Goal: Navigation & Orientation: Find specific page/section

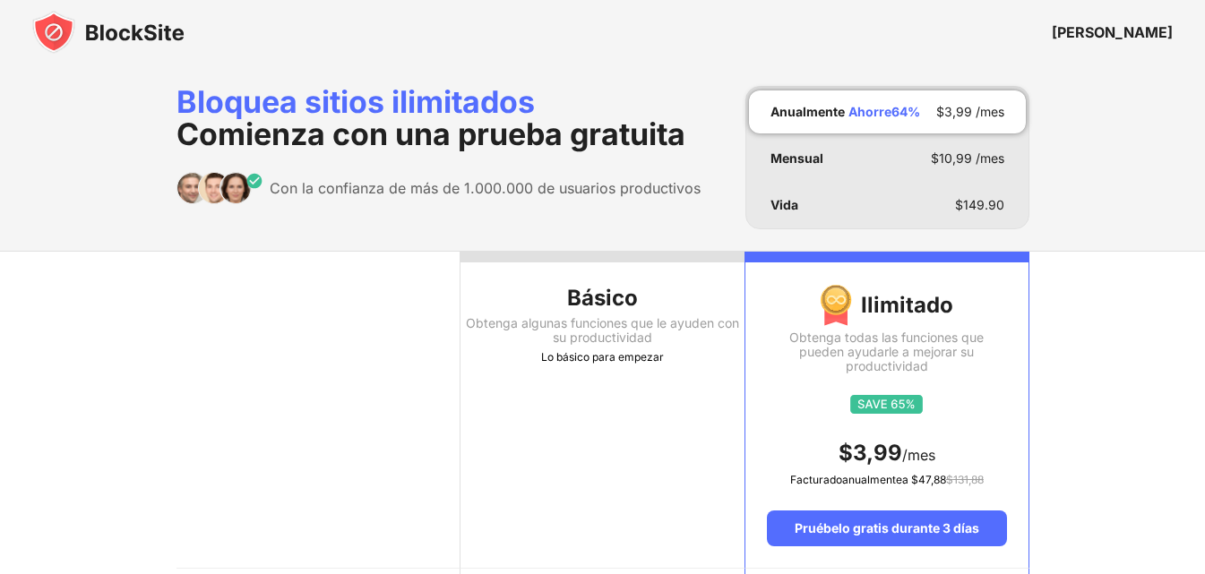
drag, startPoint x: 575, startPoint y: 274, endPoint x: 615, endPoint y: 250, distance: 47.0
click at [580, 274] on th "Básico Obtenga algunas funciones que le ayuden con su productividad Lo básico p…" at bounding box center [602, 410] width 284 height 317
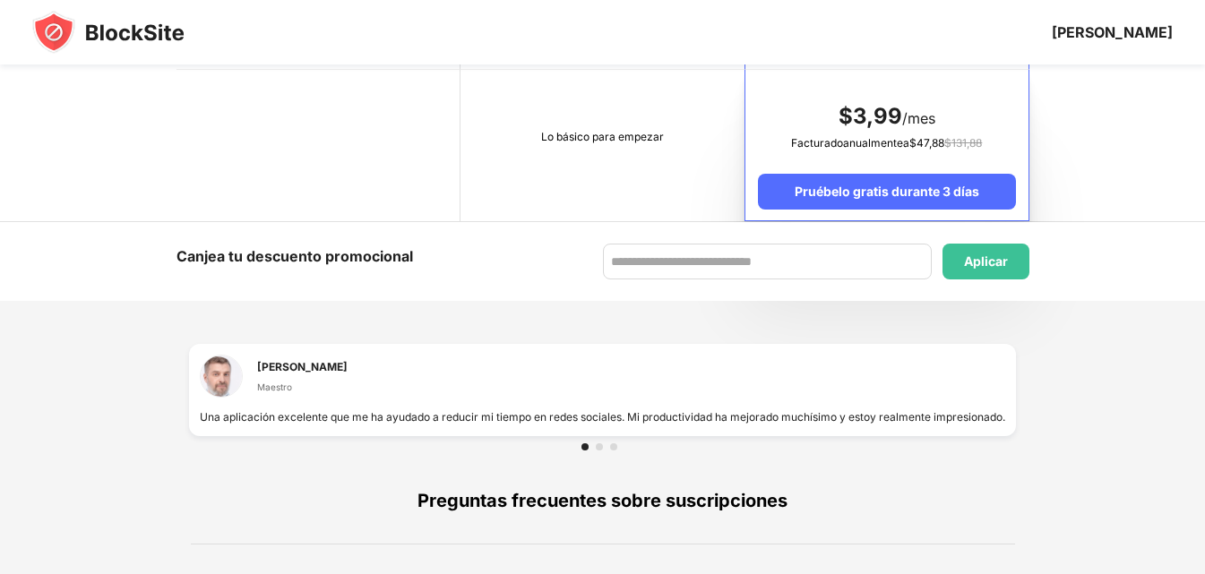
scroll to position [1075, 0]
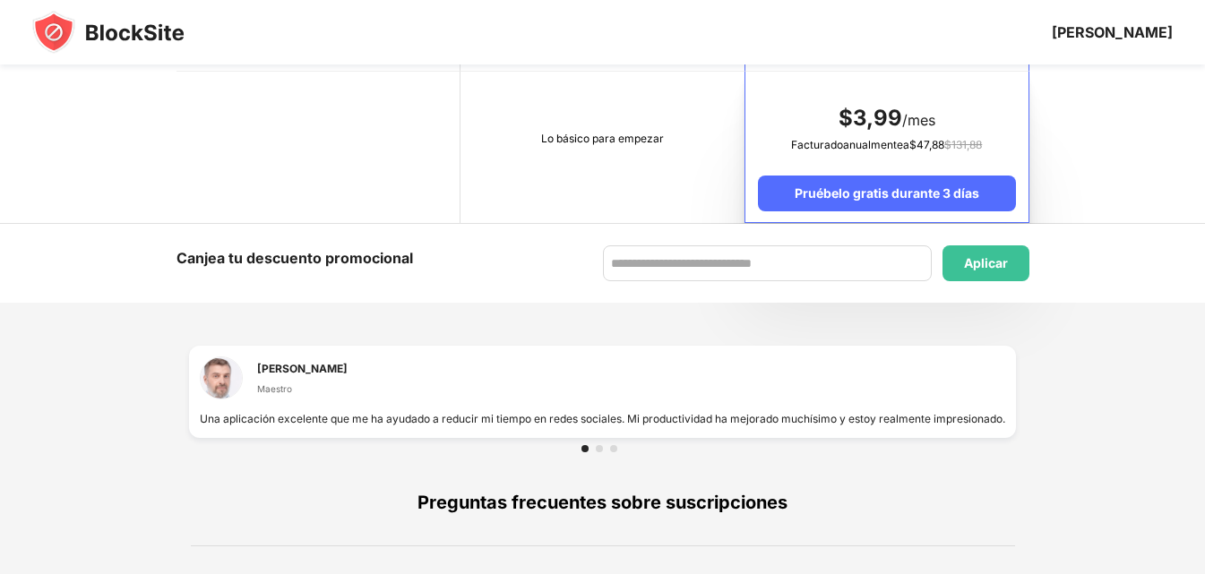
click at [92, 26] on img at bounding box center [108, 32] width 152 height 43
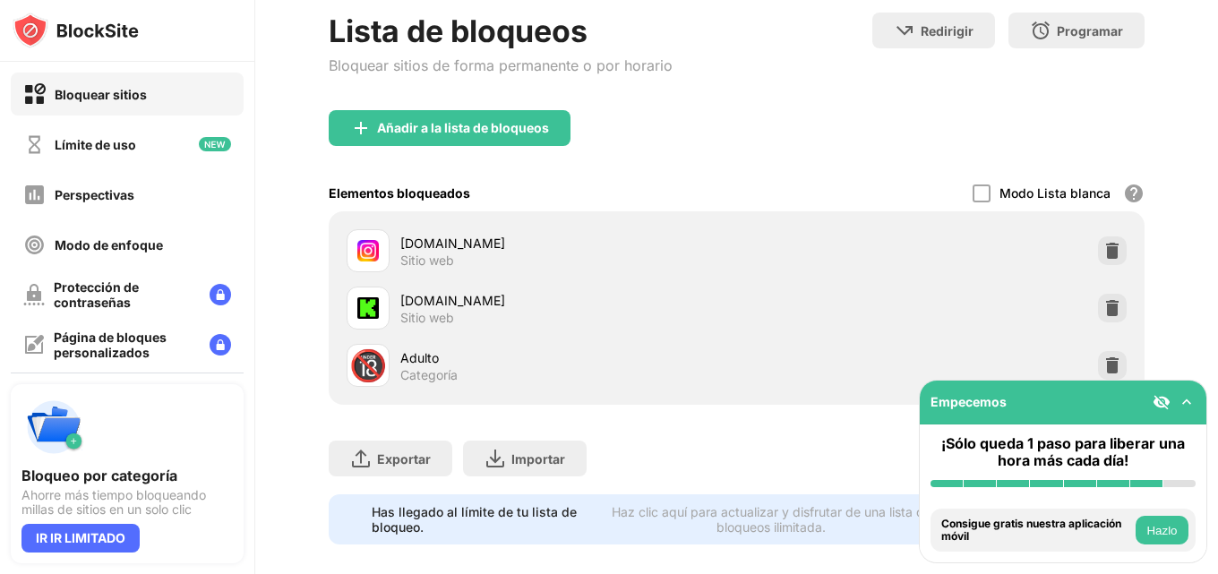
scroll to position [179, 0]
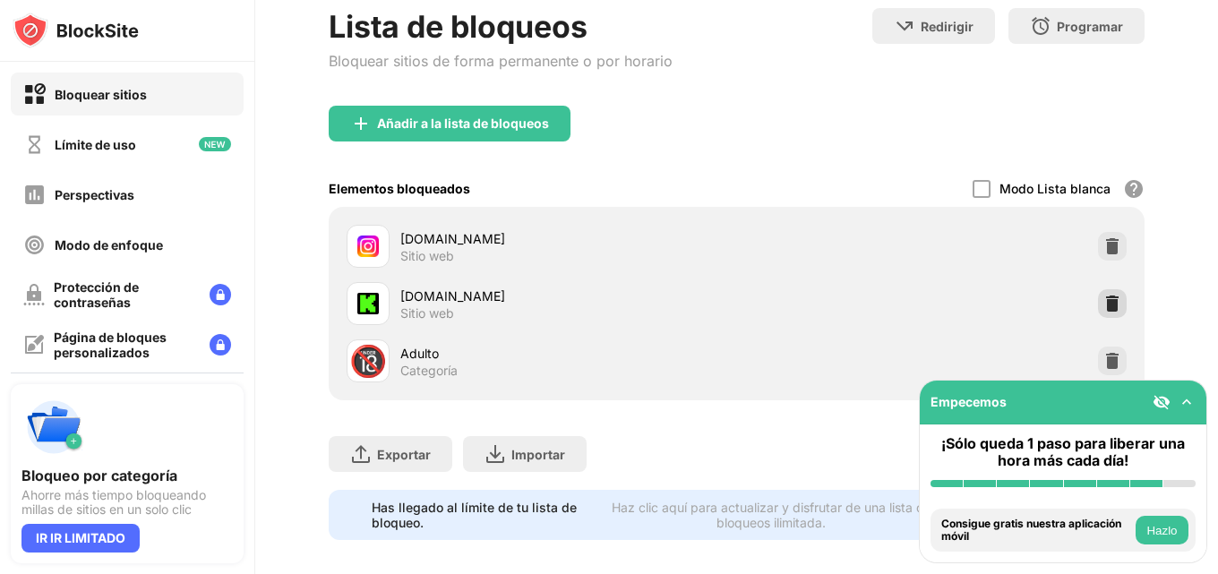
click at [1098, 303] on div at bounding box center [1112, 303] width 29 height 29
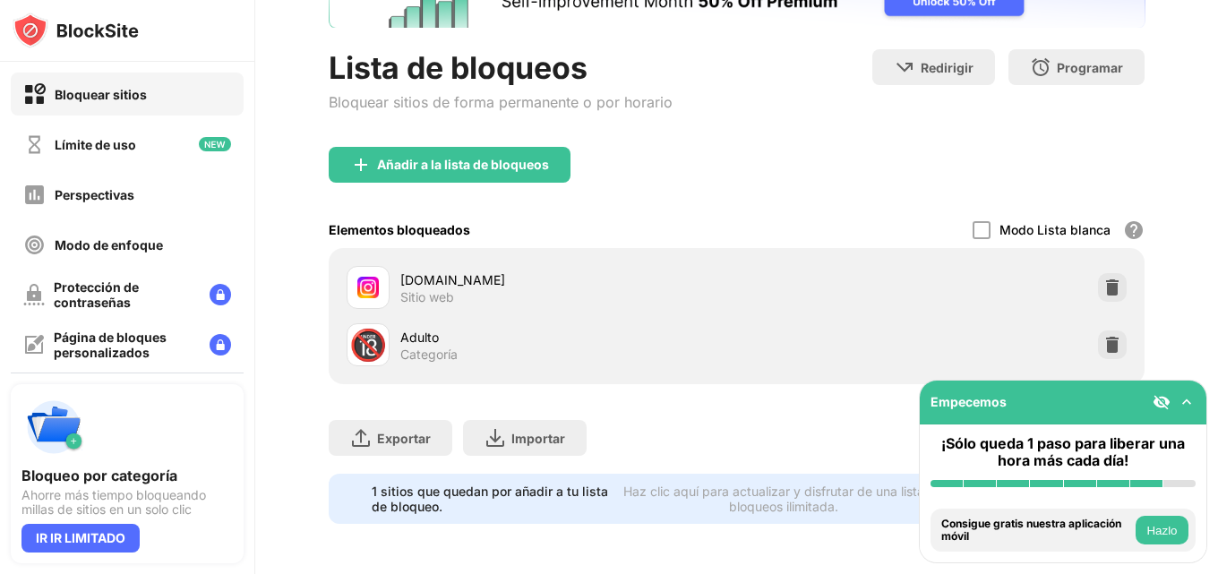
scroll to position [151, 0]
click at [1104, 279] on img at bounding box center [1113, 288] width 18 height 18
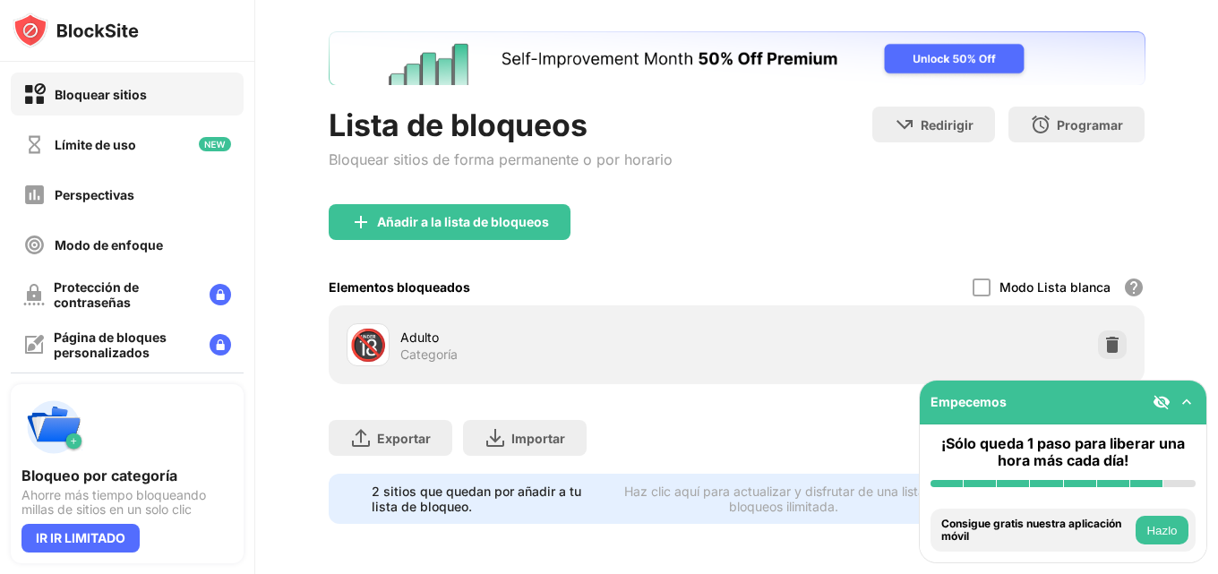
scroll to position [94, 0]
